Goal: Task Accomplishment & Management: Manage account settings

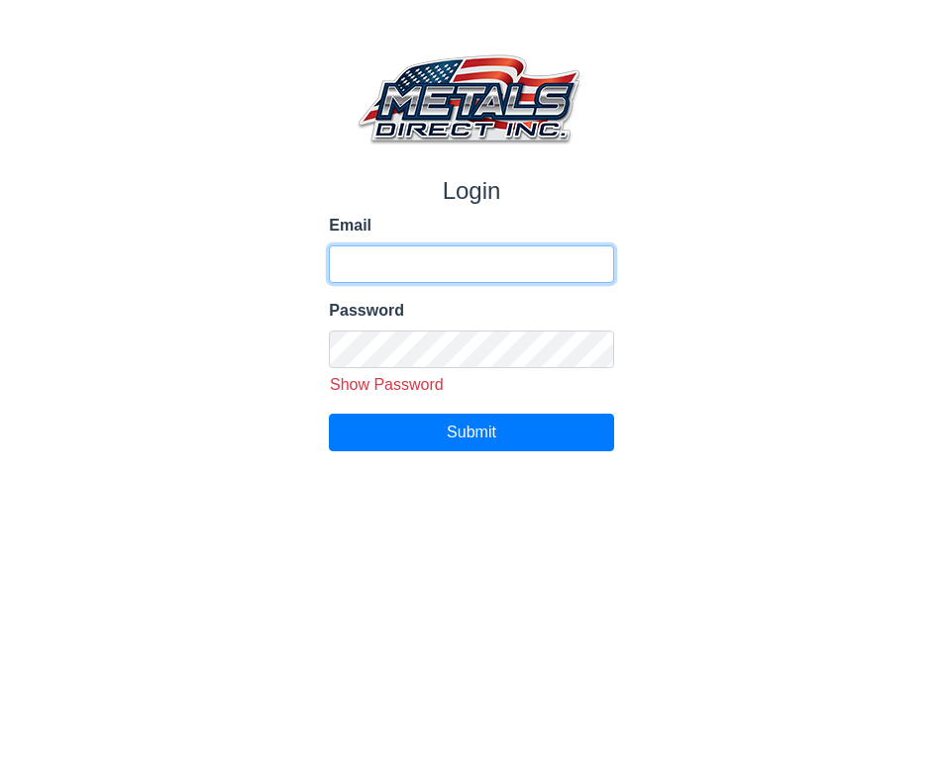
click at [379, 251] on input "Email" at bounding box center [471, 265] width 284 height 38
click at [362, 261] on input "Email" at bounding box center [471, 265] width 284 height 38
click at [357, 264] on input "Email" at bounding box center [471, 265] width 284 height 38
click at [359, 261] on input "Email" at bounding box center [471, 265] width 284 height 38
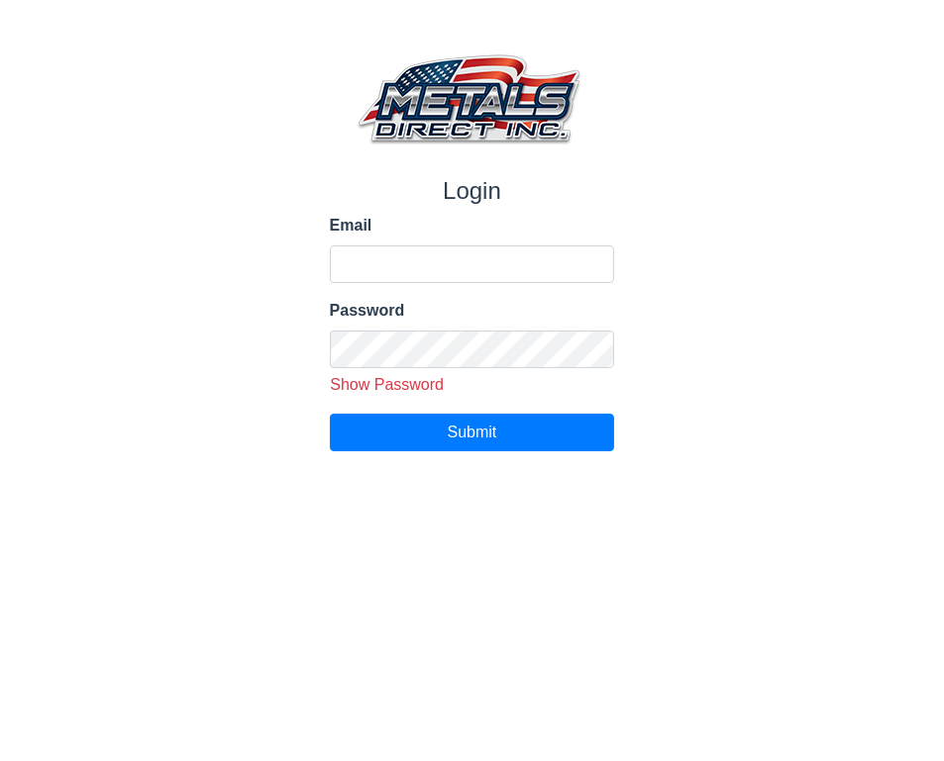
click at [384, 380] on span "Show Password" at bounding box center [387, 384] width 114 height 17
click at [391, 377] on span "Hide Password" at bounding box center [387, 384] width 107 height 17
click at [369, 256] on input "Email" at bounding box center [472, 265] width 285 height 38
drag, startPoint x: 370, startPoint y: 253, endPoint x: 385, endPoint y: 242, distance: 19.0
click at [370, 252] on input "Email" at bounding box center [472, 265] width 285 height 38
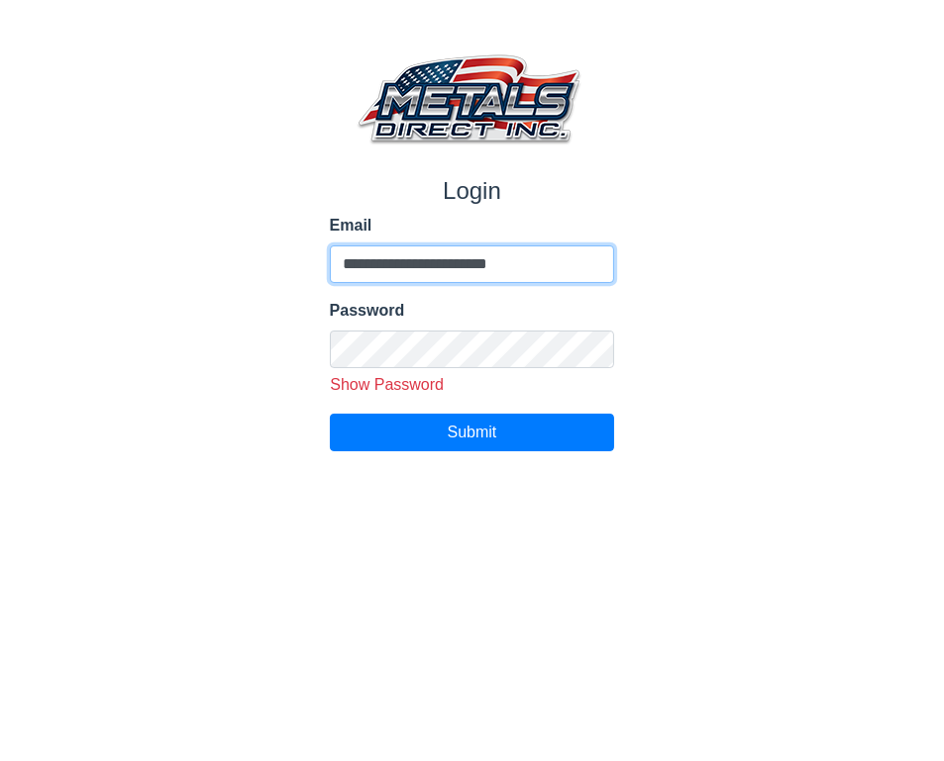
type input "**********"
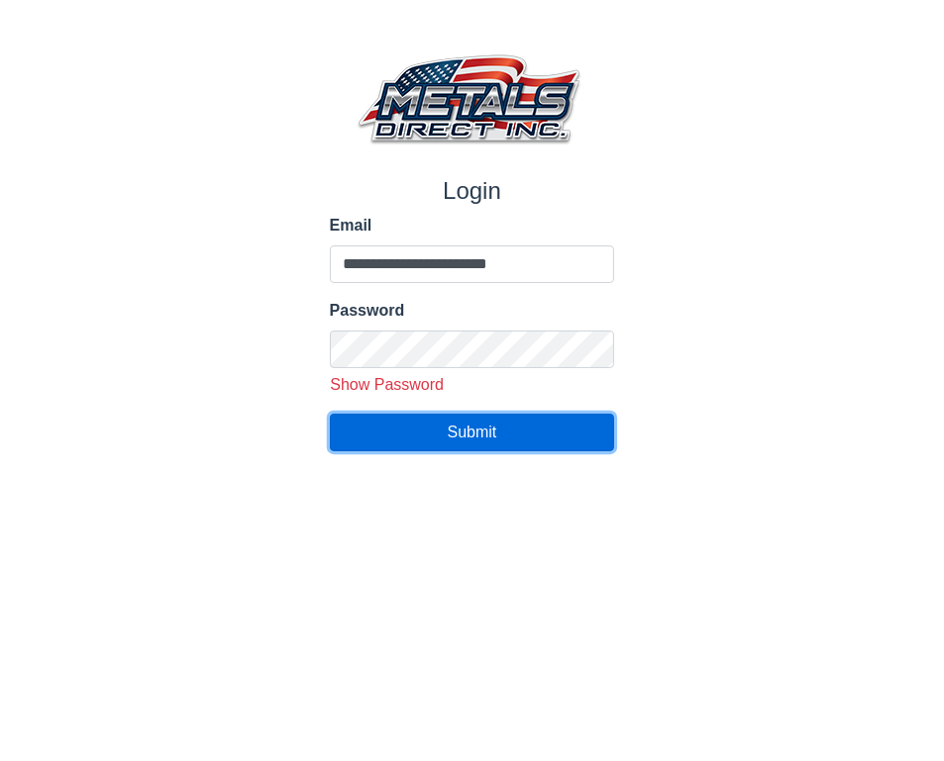
click at [467, 427] on span "Submit" at bounding box center [473, 432] width 50 height 17
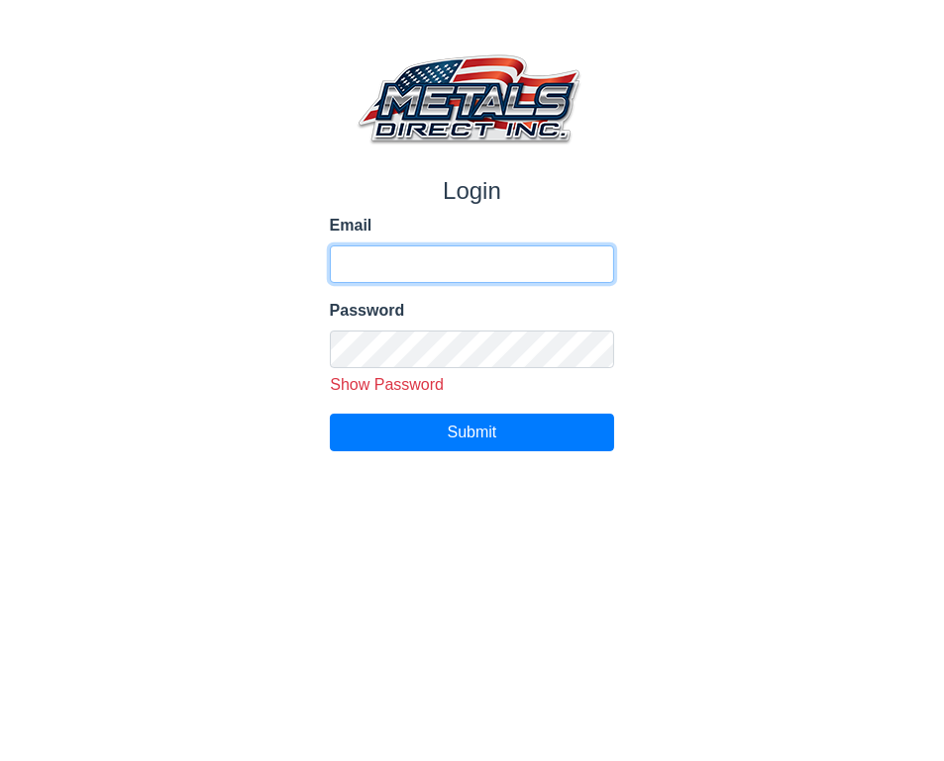
click at [370, 262] on input "Email" at bounding box center [472, 265] width 285 height 38
click at [412, 268] on input "Email" at bounding box center [472, 265] width 285 height 38
